Goal: Find specific page/section: Find specific page/section

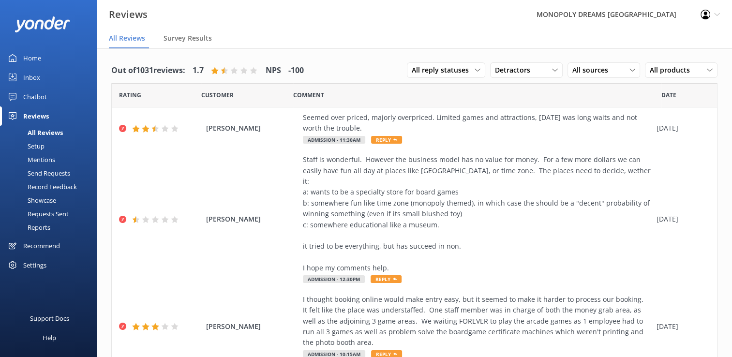
scroll to position [20, 0]
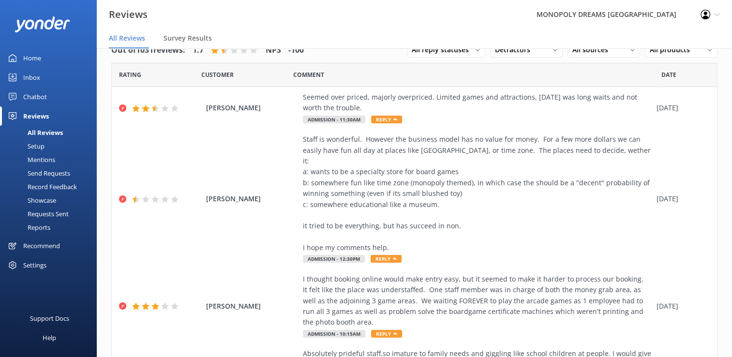
click at [22, 53] on link "Home" at bounding box center [48, 57] width 97 height 19
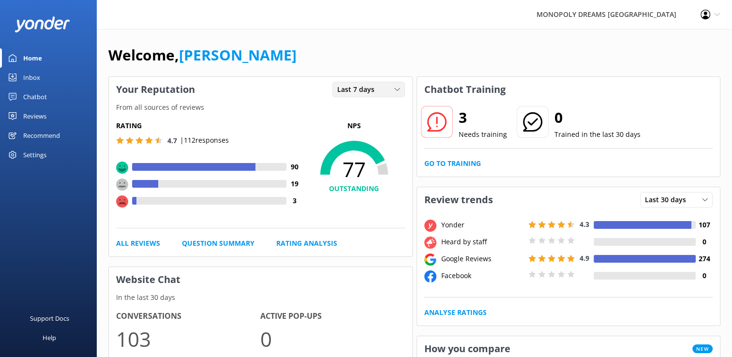
click at [358, 89] on span "Last 7 days" at bounding box center [358, 89] width 43 height 11
click at [355, 128] on div "Last 30 days" at bounding box center [355, 129] width 34 height 10
click at [599, 58] on div "Welcome, [PERSON_NAME]" at bounding box center [414, 60] width 612 height 33
click at [397, 87] on icon at bounding box center [397, 90] width 6 height 6
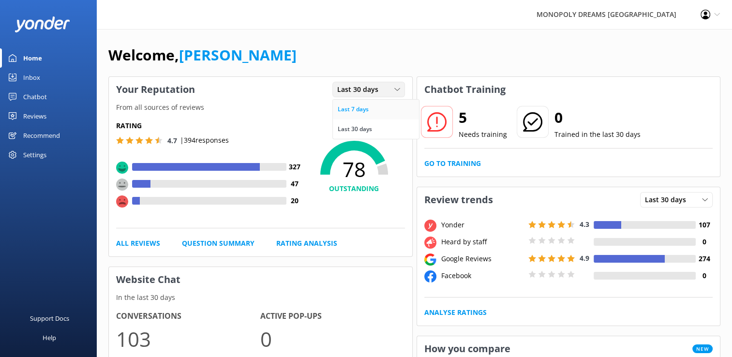
click at [363, 107] on div "Last 7 days" at bounding box center [353, 110] width 31 height 10
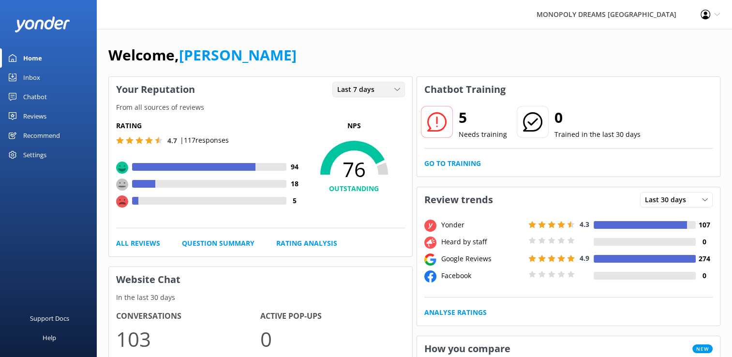
click at [354, 90] on span "Last 7 days" at bounding box center [358, 89] width 43 height 11
click at [353, 123] on link "Last 30 days" at bounding box center [376, 129] width 86 height 19
